Goal: Task Accomplishment & Management: Complete application form

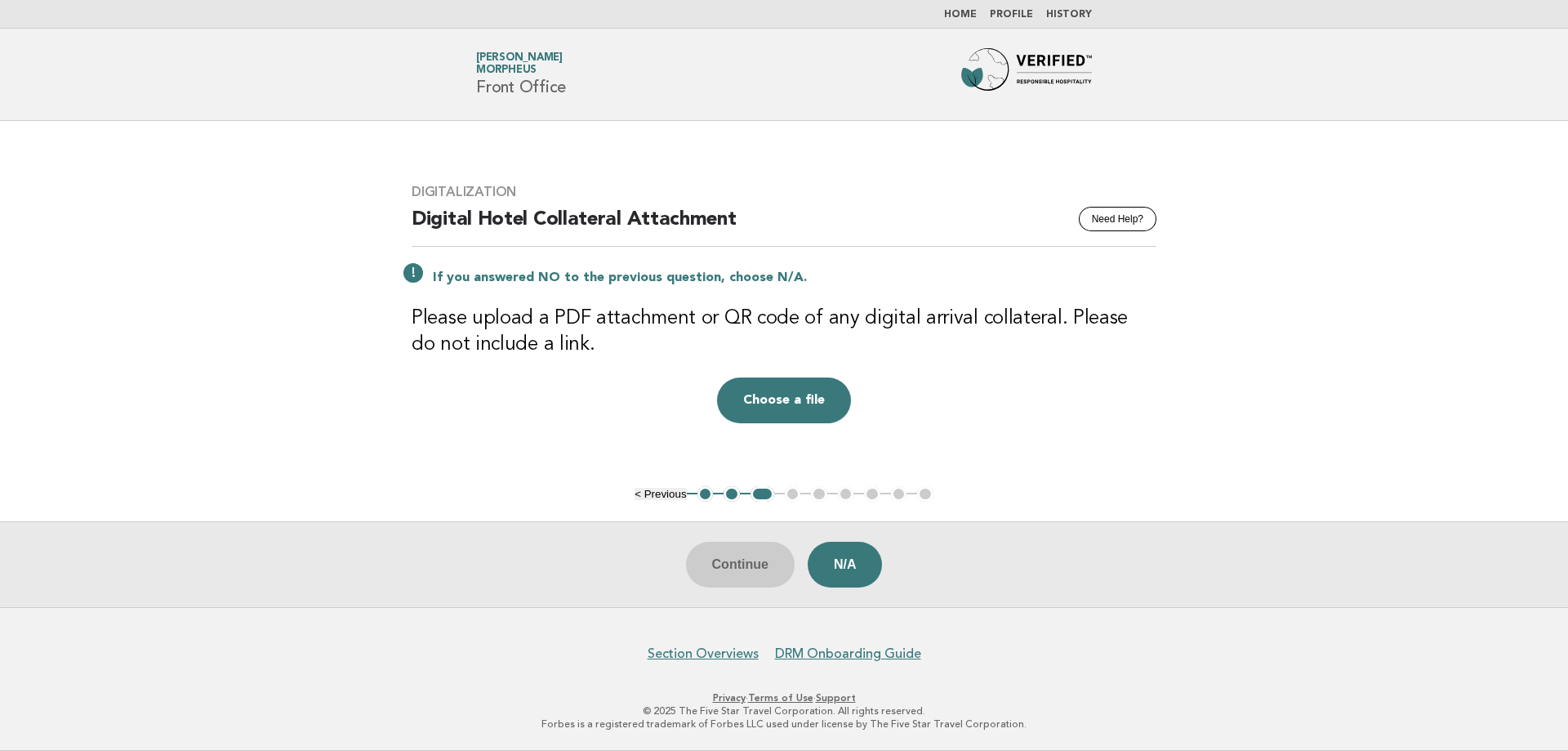
click at [499, 70] on span "Morpheus" at bounding box center [506, 71] width 60 height 11
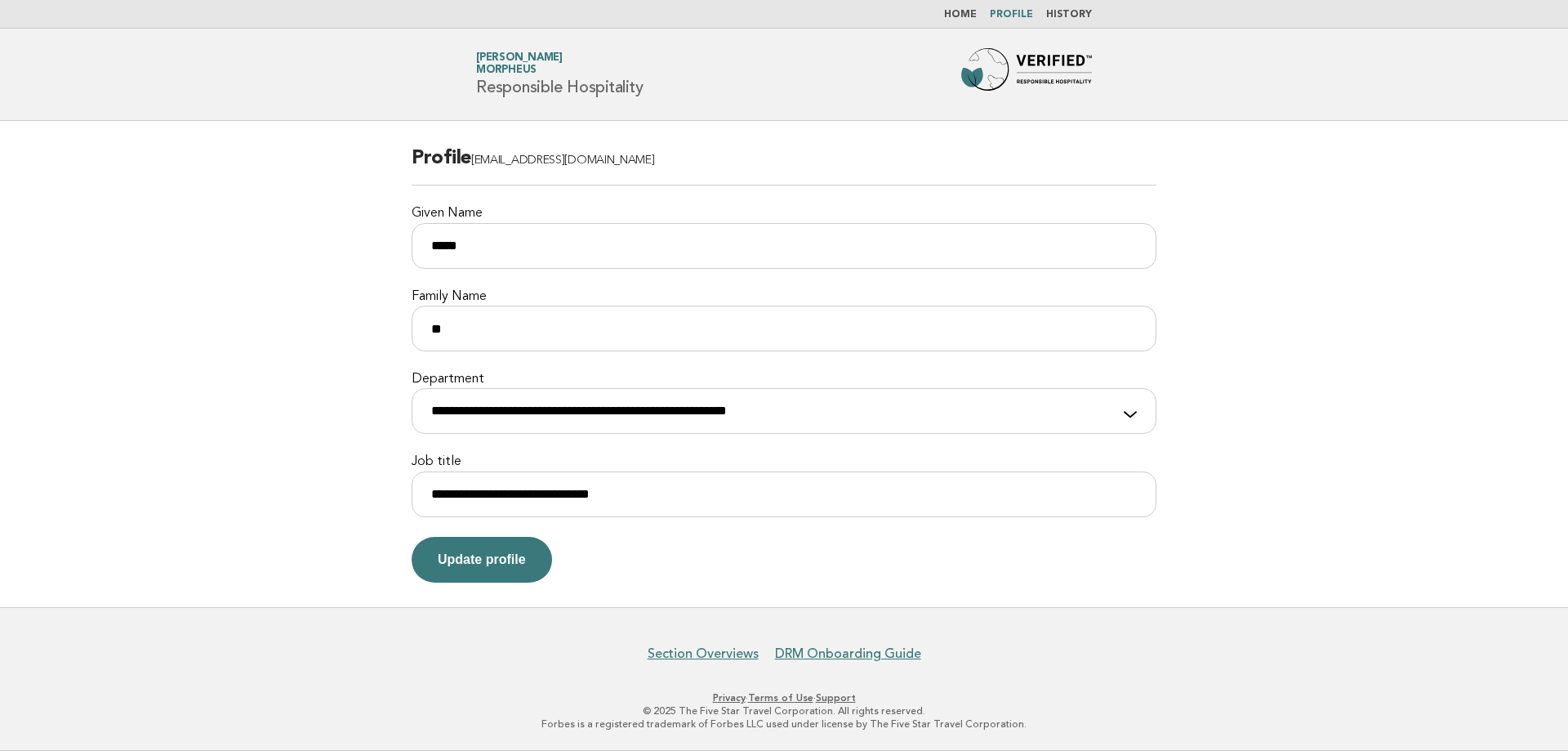
drag, startPoint x: 507, startPoint y: 82, endPoint x: 497, endPoint y: 80, distance: 10.2
click at [507, 82] on h1 "Forbes Travel Guide [PERSON_NAME] Morpheus Responsible Hospitality" at bounding box center [559, 74] width 166 height 43
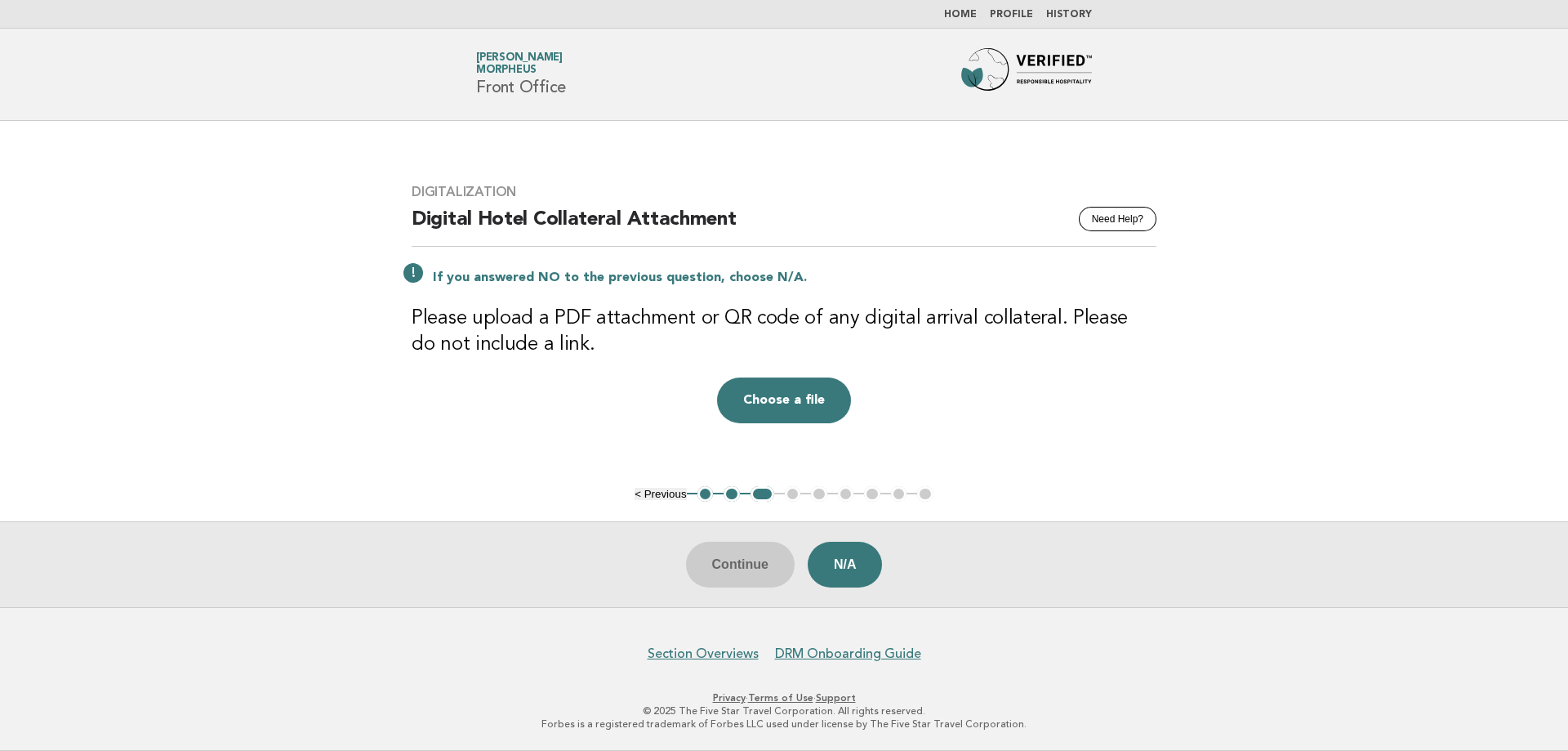
click at [733, 498] on button "2" at bounding box center [732, 495] width 16 height 16
